Goal: Understand process/instructions: Learn how to perform a task or action

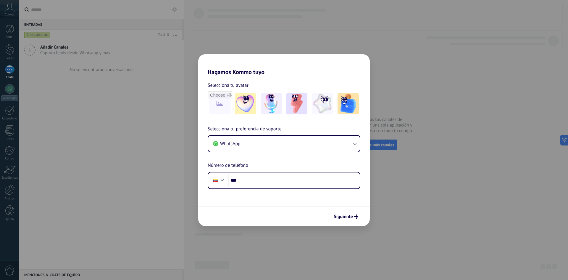
click at [122, 96] on div "Hagamos Kommo tuyo Selecciona tu avatar Selecciona tu preferencia de soporte Wh…" at bounding box center [284, 140] width 568 height 280
click at [403, 196] on div "Hagamos Kommo tuyo Selecciona tu avatar Selecciona tu preferencia de soporte Wh…" at bounding box center [284, 140] width 568 height 280
click at [164, 137] on div "Hagamos Kommo tuyo Selecciona tu avatar Selecciona tu preferencia de soporte Wh…" at bounding box center [284, 140] width 568 height 280
drag, startPoint x: 406, startPoint y: 185, endPoint x: 345, endPoint y: 122, distance: 88.7
click at [397, 180] on div "Hagamos Kommo tuyo Selecciona tu avatar Selecciona tu preferencia de soporte Wh…" at bounding box center [284, 140] width 568 height 280
